Goal: Subscribe to service/newsletter

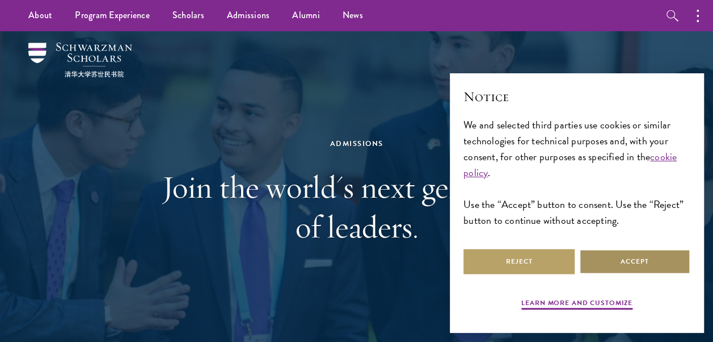
click at [642, 264] on button "Accept" at bounding box center [634, 261] width 111 height 26
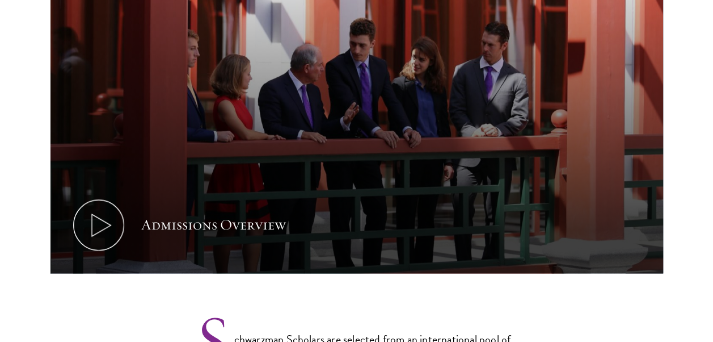
scroll to position [635, 0]
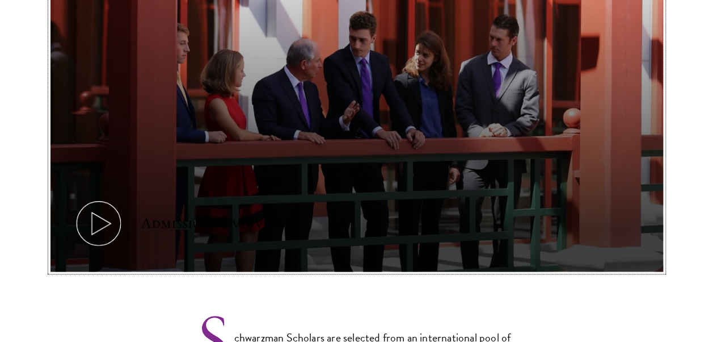
click at [105, 220] on use at bounding box center [100, 223] width 19 height 22
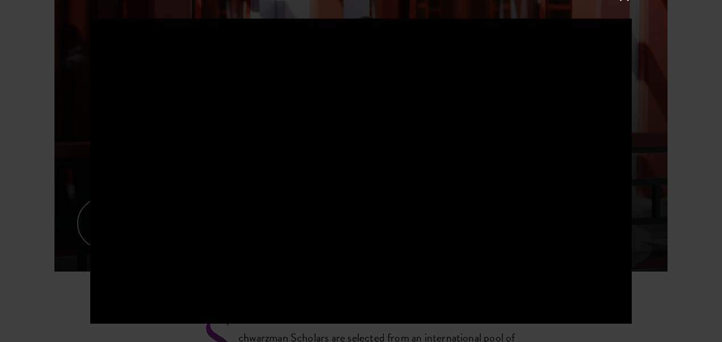
click at [701, 233] on div at bounding box center [361, 171] width 722 height 342
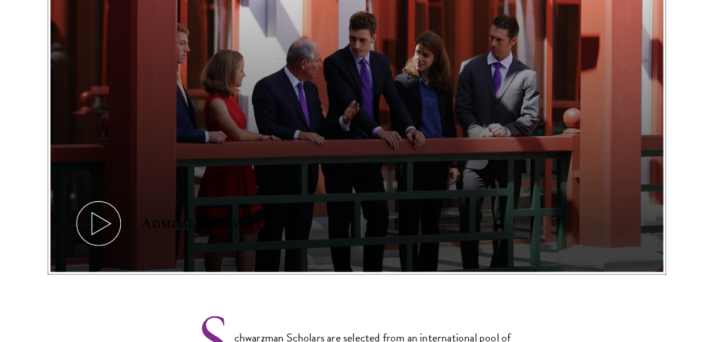
click at [104, 225] on icon at bounding box center [98, 222] width 51 height 51
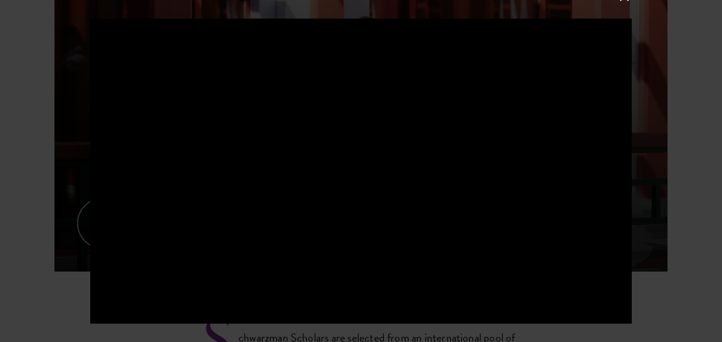
click at [672, 159] on div at bounding box center [361, 171] width 722 height 342
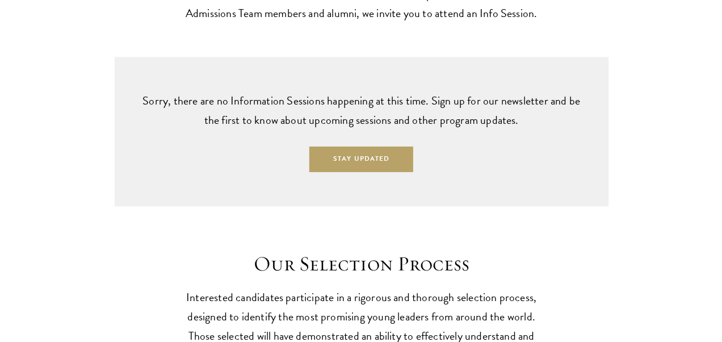
scroll to position [2812, 0]
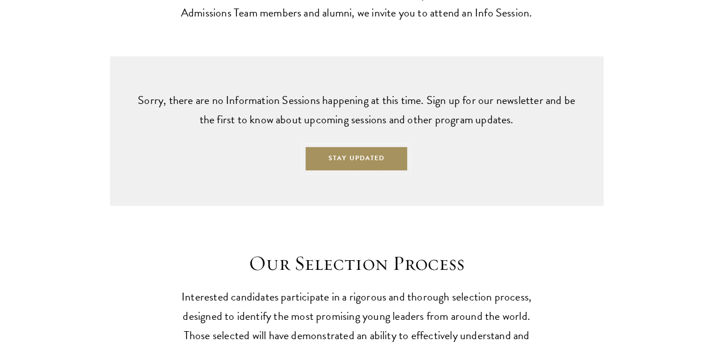
click at [345, 163] on button "Stay Updated" at bounding box center [357, 159] width 104 height 26
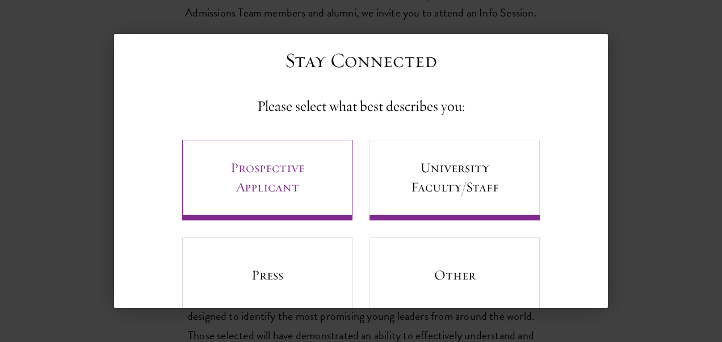
scroll to position [19, 0]
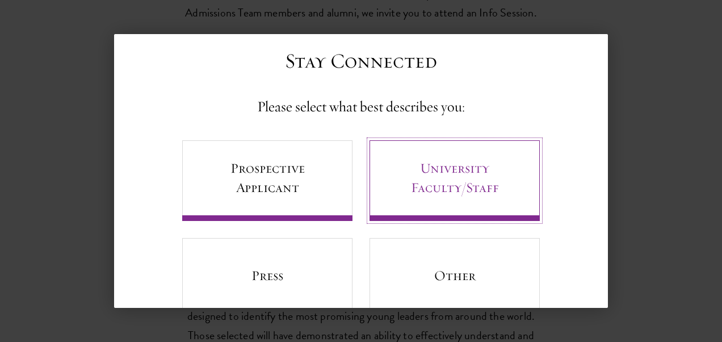
click at [411, 195] on link "University Faculty/Staff" at bounding box center [454, 180] width 170 height 81
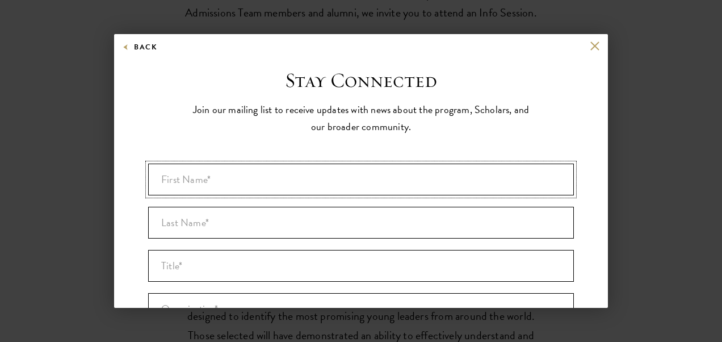
click at [159, 172] on input "First Name* *" at bounding box center [360, 179] width 425 height 32
type input "[PERSON_NAME]"
type input "koly"
type input "[GEOGRAPHIC_DATA]"
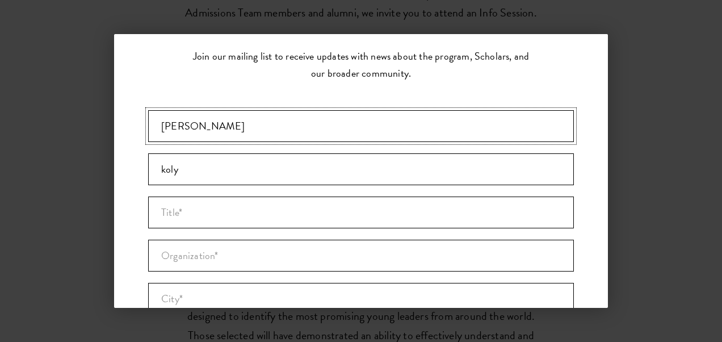
scroll to position [51, 0]
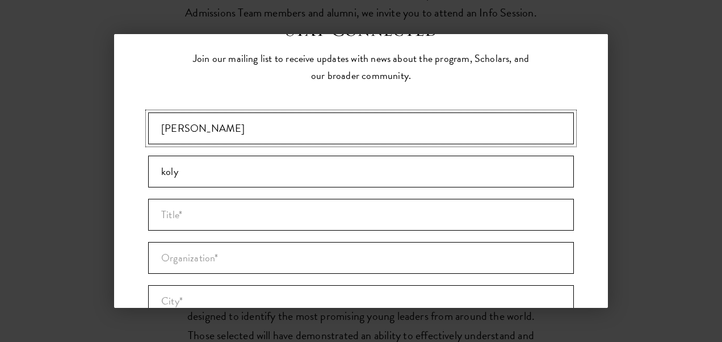
click at [196, 125] on input "[PERSON_NAME]" at bounding box center [360, 128] width 425 height 32
